Goal: Navigation & Orientation: Find specific page/section

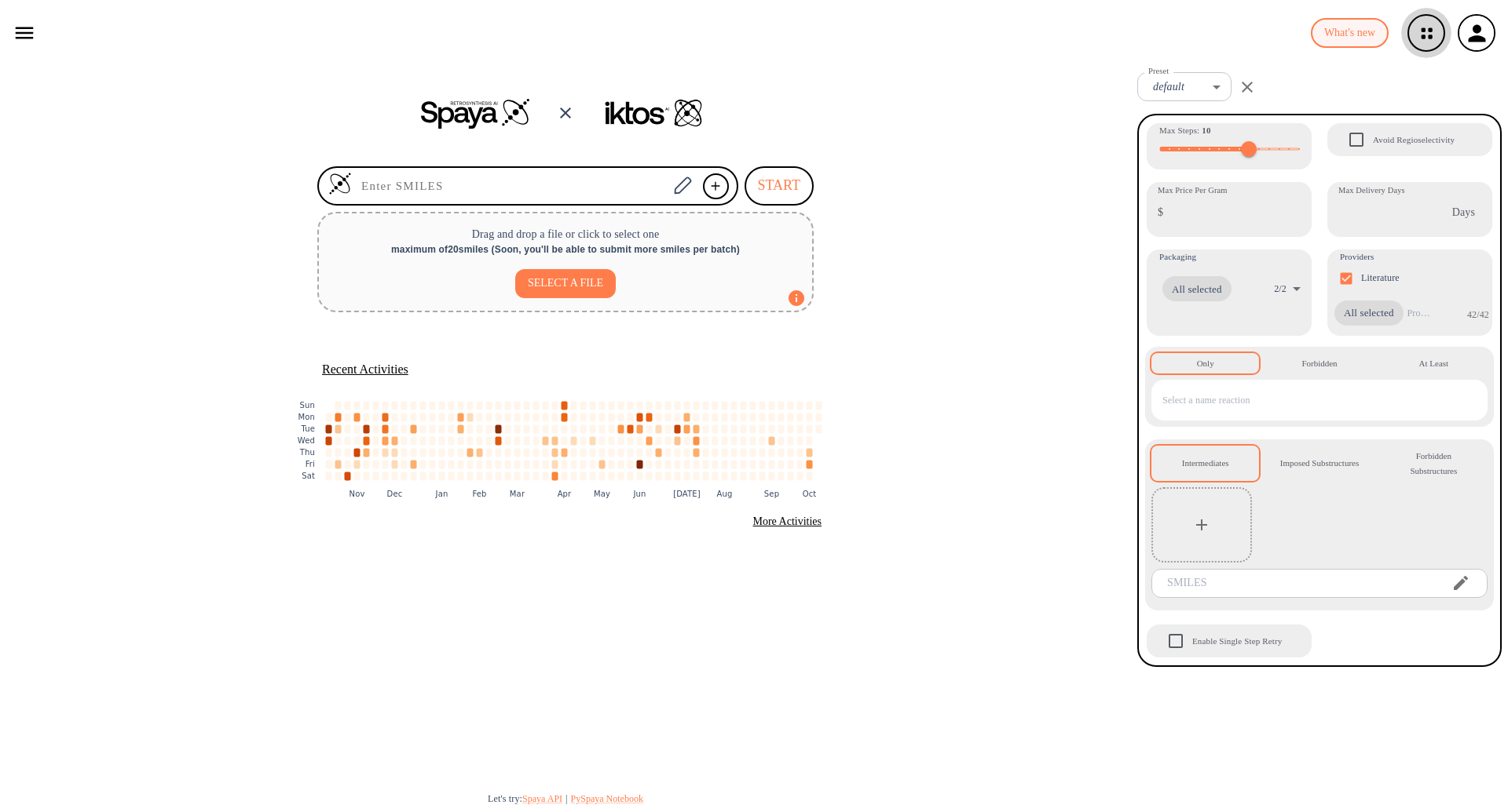
click at [1427, 38] on icon "button" at bounding box center [1426, 33] width 42 height 42
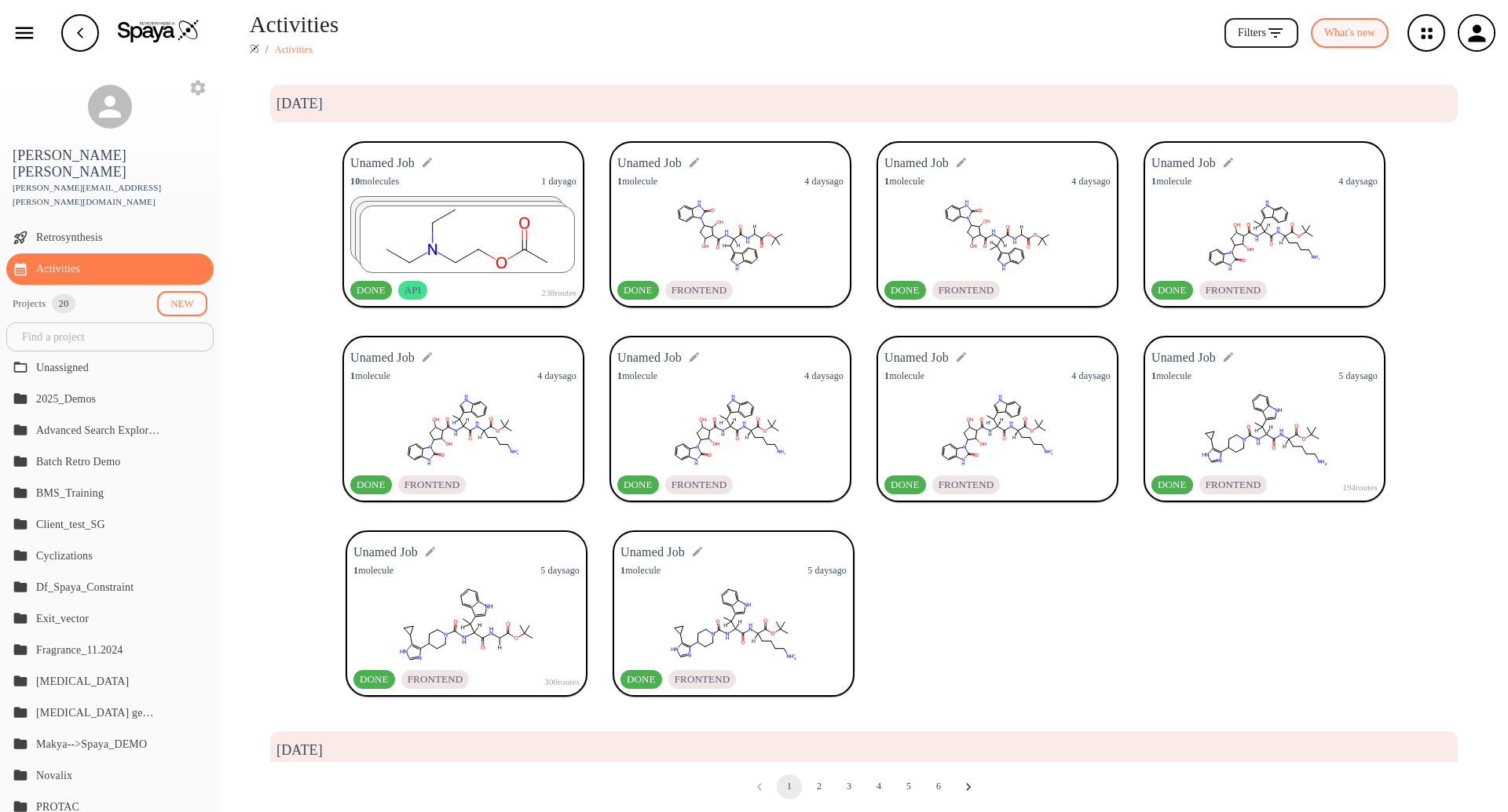
click at [763, 198] on rect at bounding box center [730, 235] width 226 height 79
